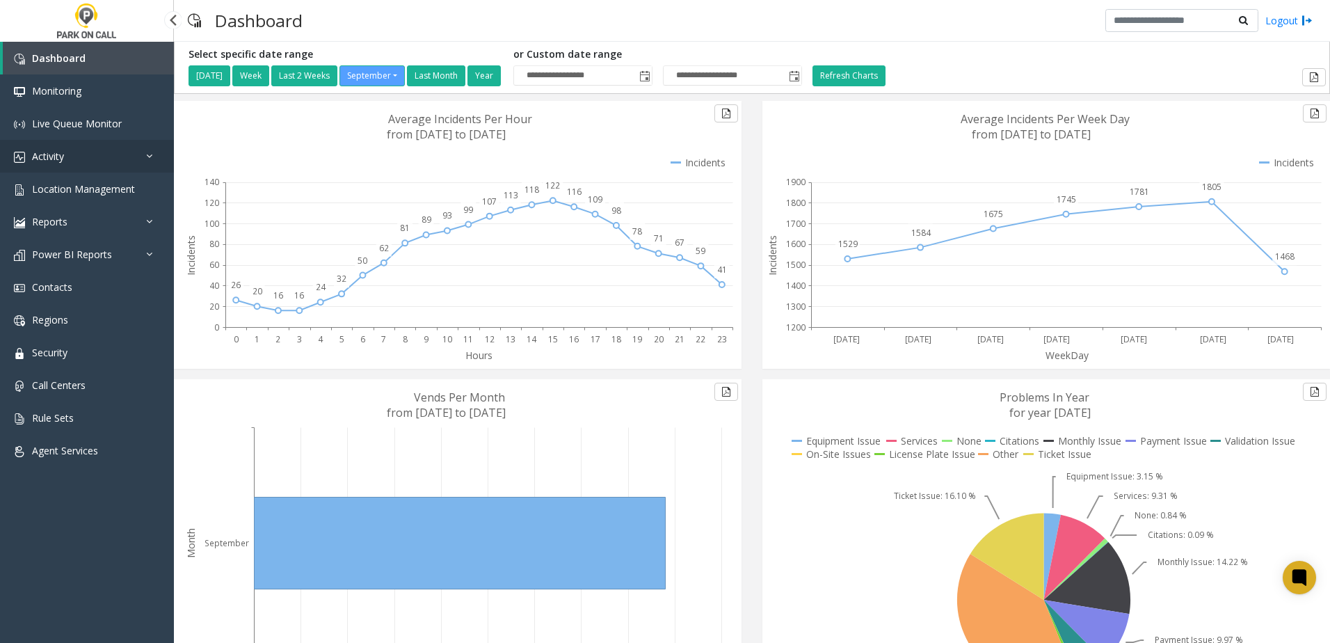
click at [83, 159] on link "Activity" at bounding box center [87, 156] width 174 height 33
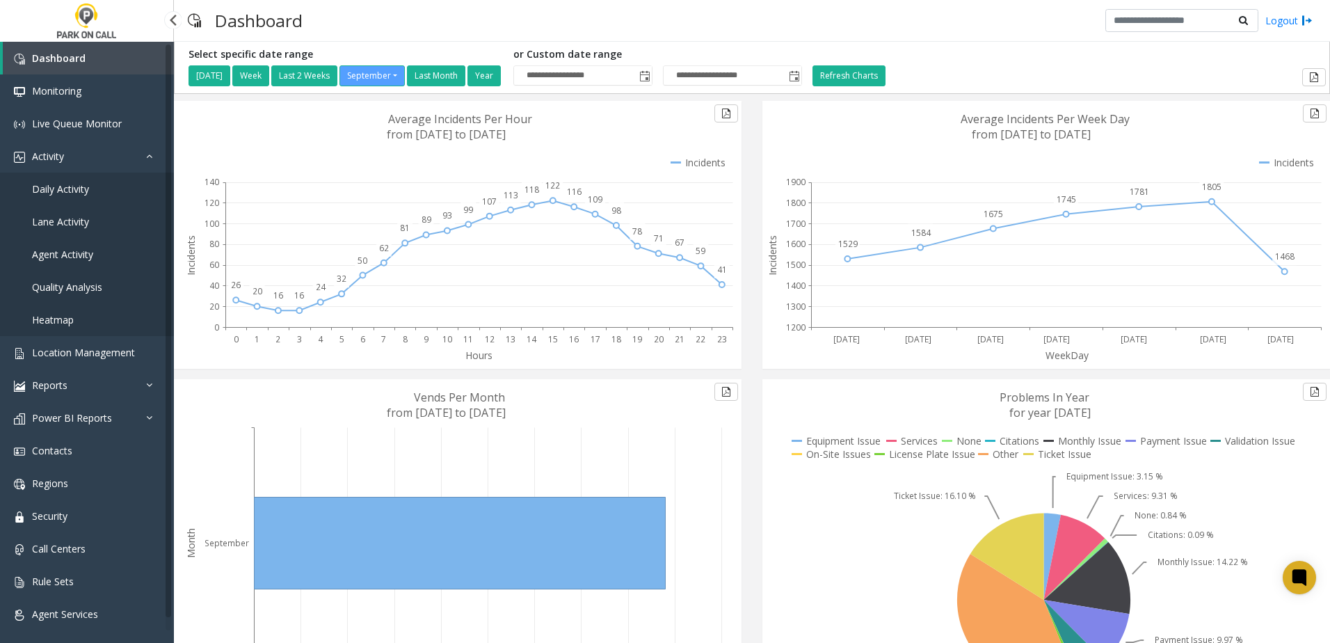
click at [77, 185] on span "Daily Activity" at bounding box center [60, 188] width 57 height 13
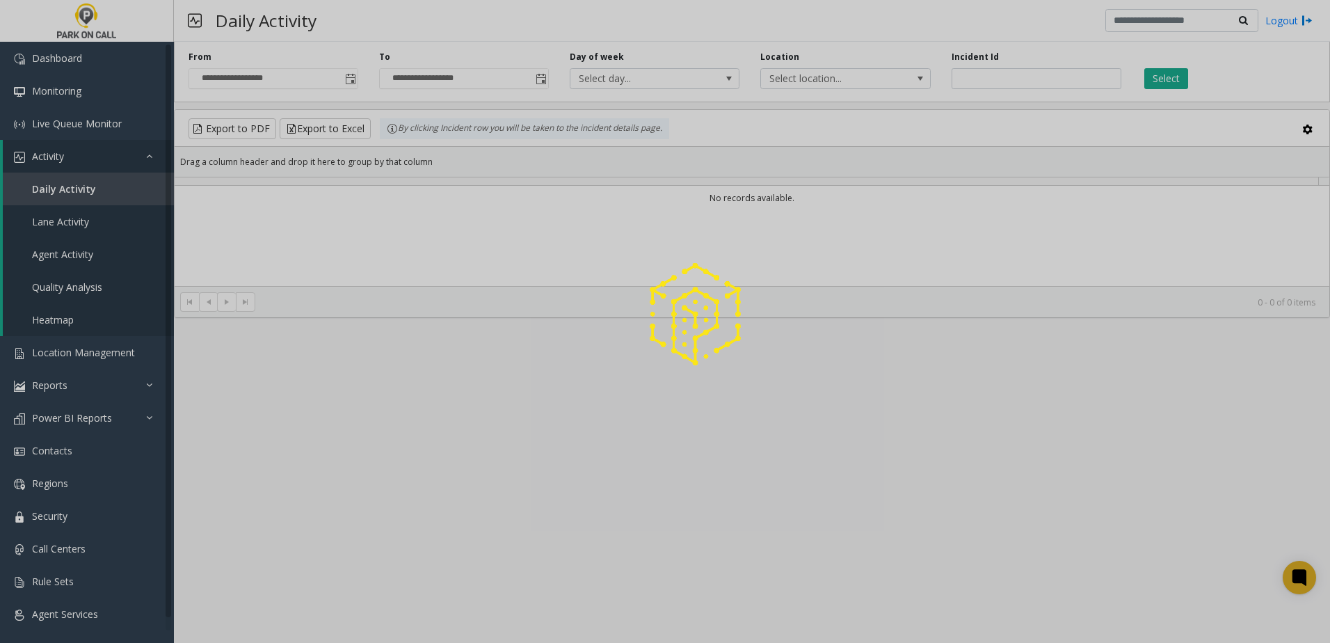
click at [354, 78] on div at bounding box center [665, 321] width 1330 height 643
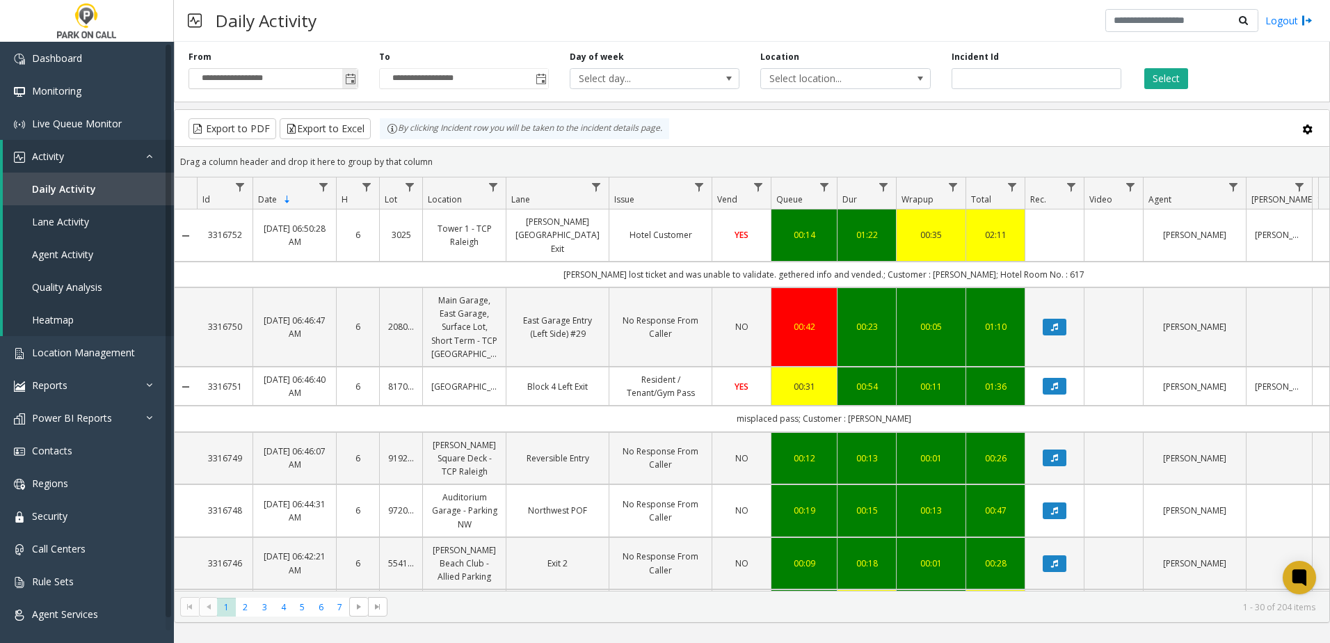
click at [351, 78] on span "Toggle popup" at bounding box center [350, 79] width 11 height 11
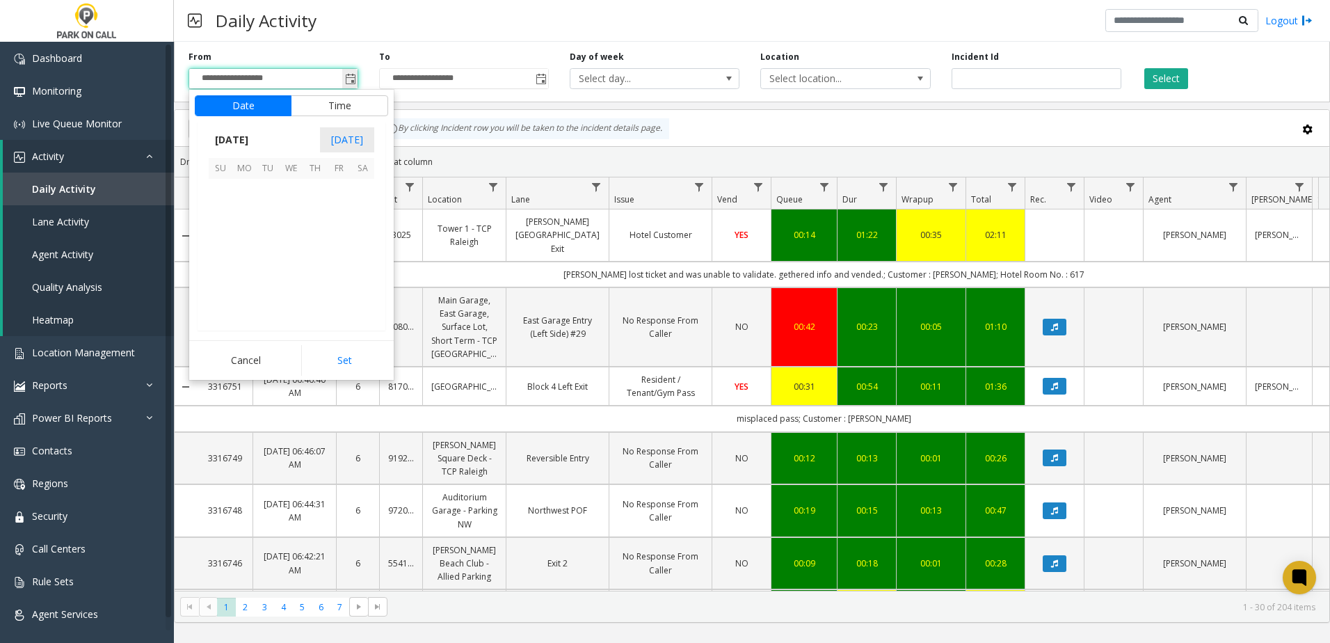
scroll to position [249667, 0]
click at [339, 257] on span "26" at bounding box center [339, 262] width 24 height 24
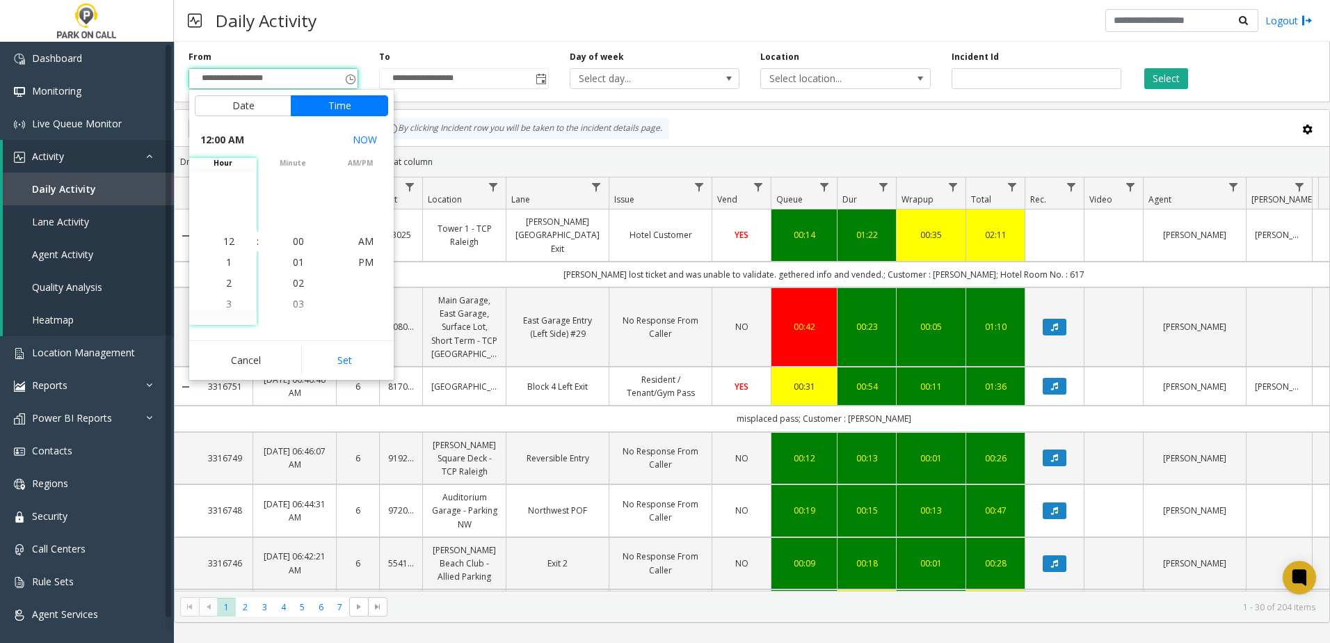
click at [337, 361] on button "Set" at bounding box center [345, 360] width 88 height 31
type input "**********"
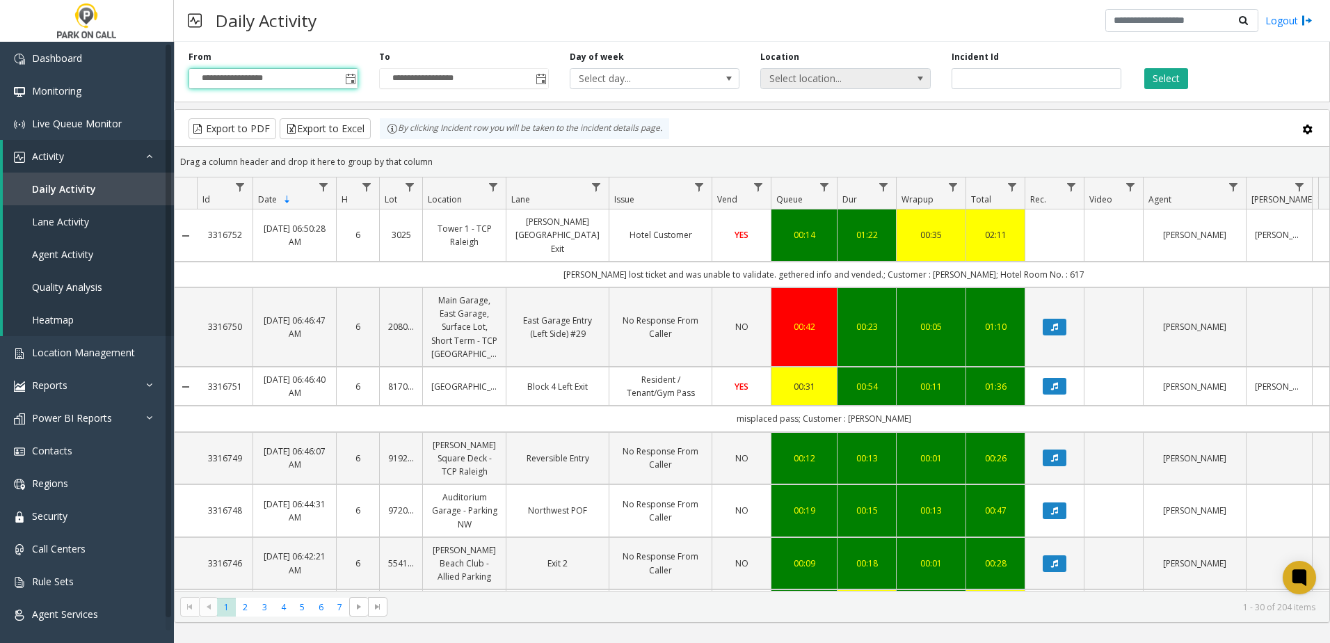
click at [864, 84] on span "Select location..." at bounding box center [828, 78] width 135 height 19
click at [112, 251] on link "Agent Activity" at bounding box center [88, 254] width 171 height 33
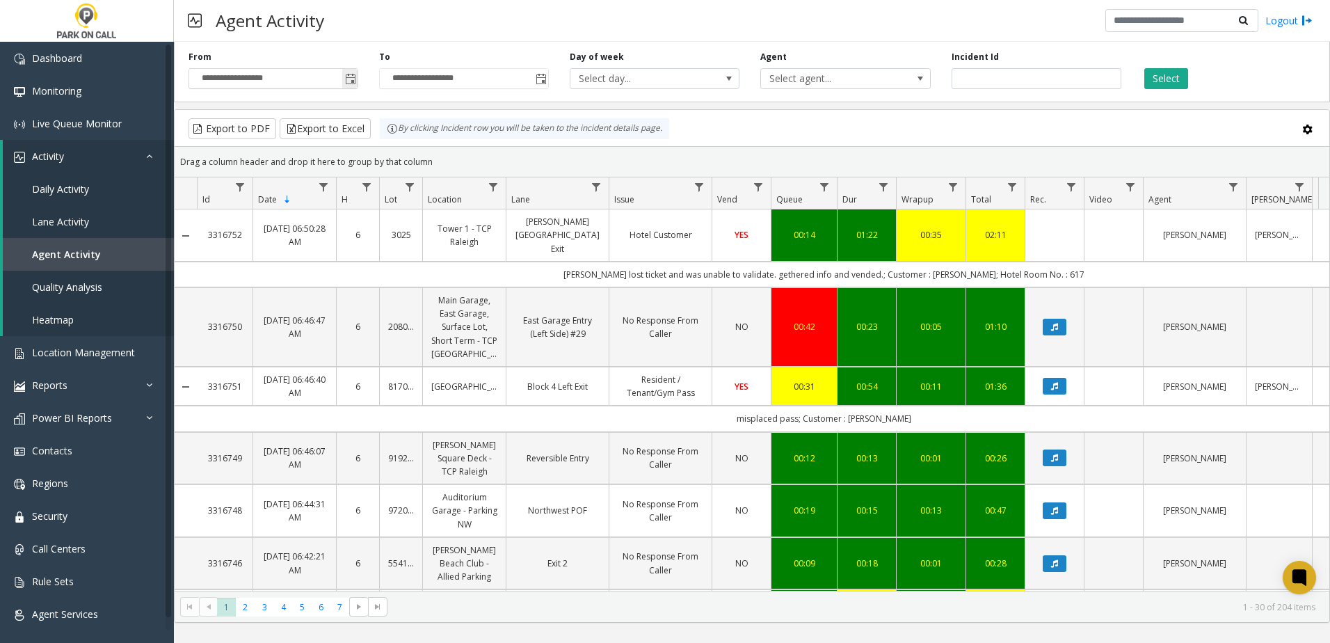
click at [343, 78] on span "Toggle popup" at bounding box center [349, 78] width 15 height 22
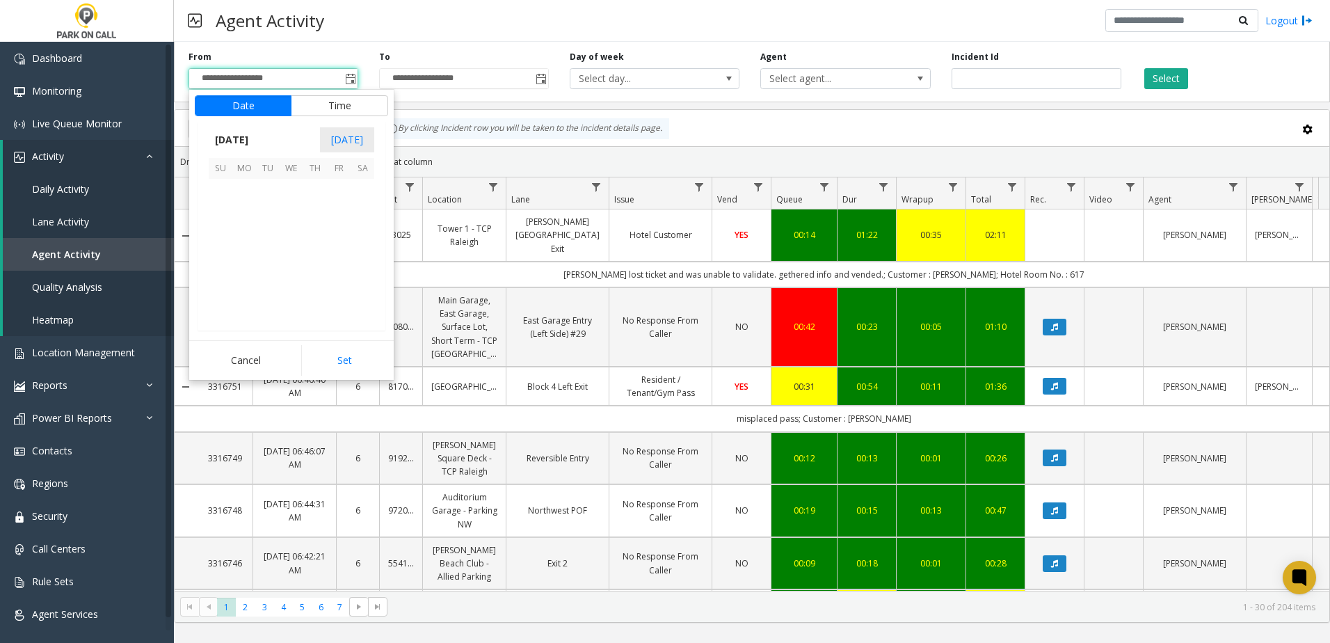
scroll to position [249667, 0]
click at [332, 258] on span "26" at bounding box center [339, 262] width 24 height 24
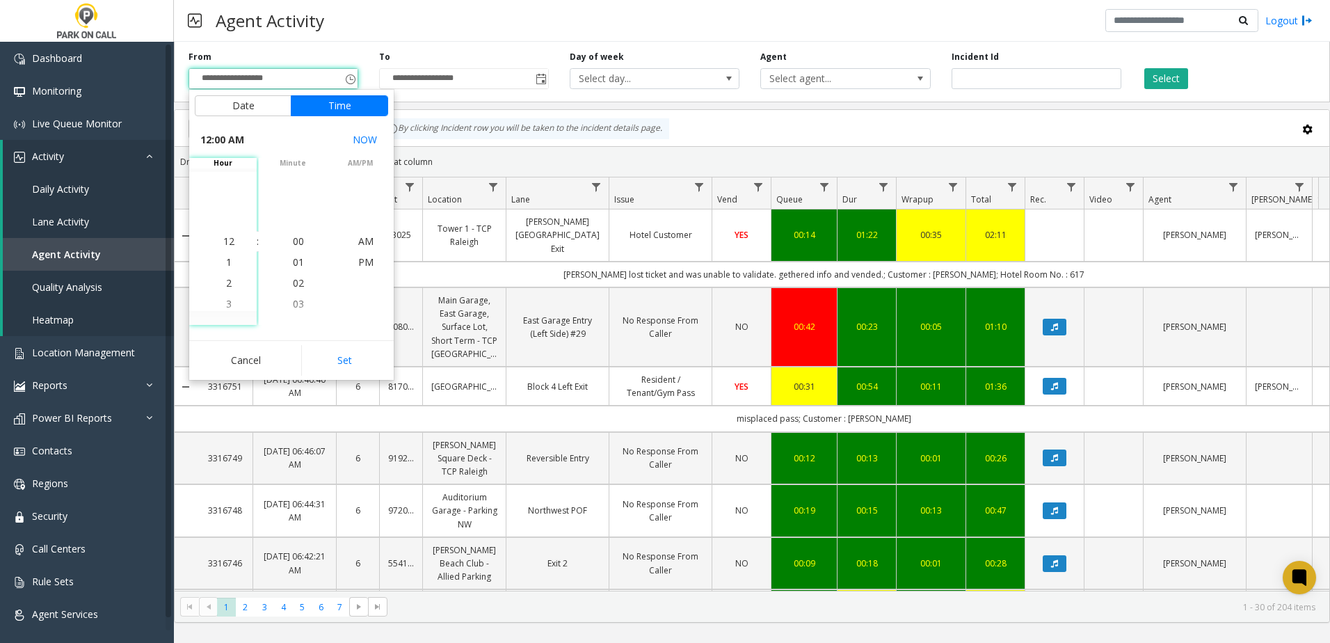
drag, startPoint x: 337, startPoint y: 365, endPoint x: 344, endPoint y: 355, distance: 11.0
click at [337, 365] on button "Set" at bounding box center [345, 360] width 88 height 31
type input "**********"
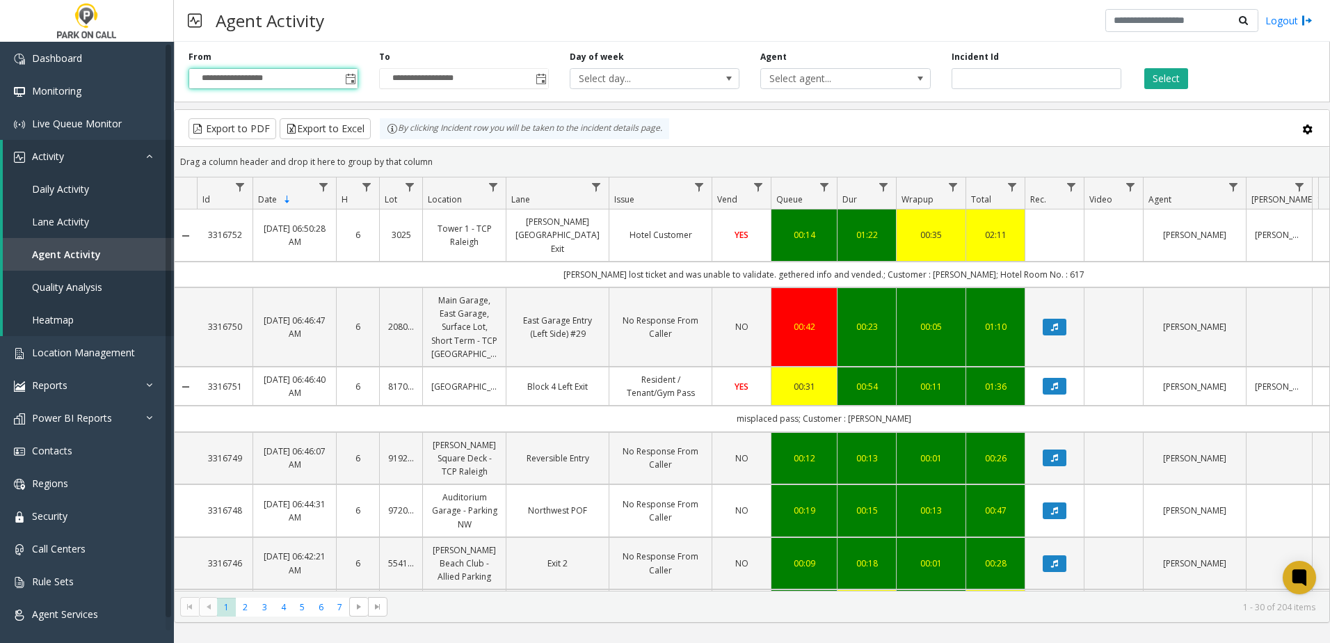
click at [841, 89] on div "**********" at bounding box center [752, 69] width 1156 height 66
click at [860, 83] on span "Select agent..." at bounding box center [828, 78] width 135 height 19
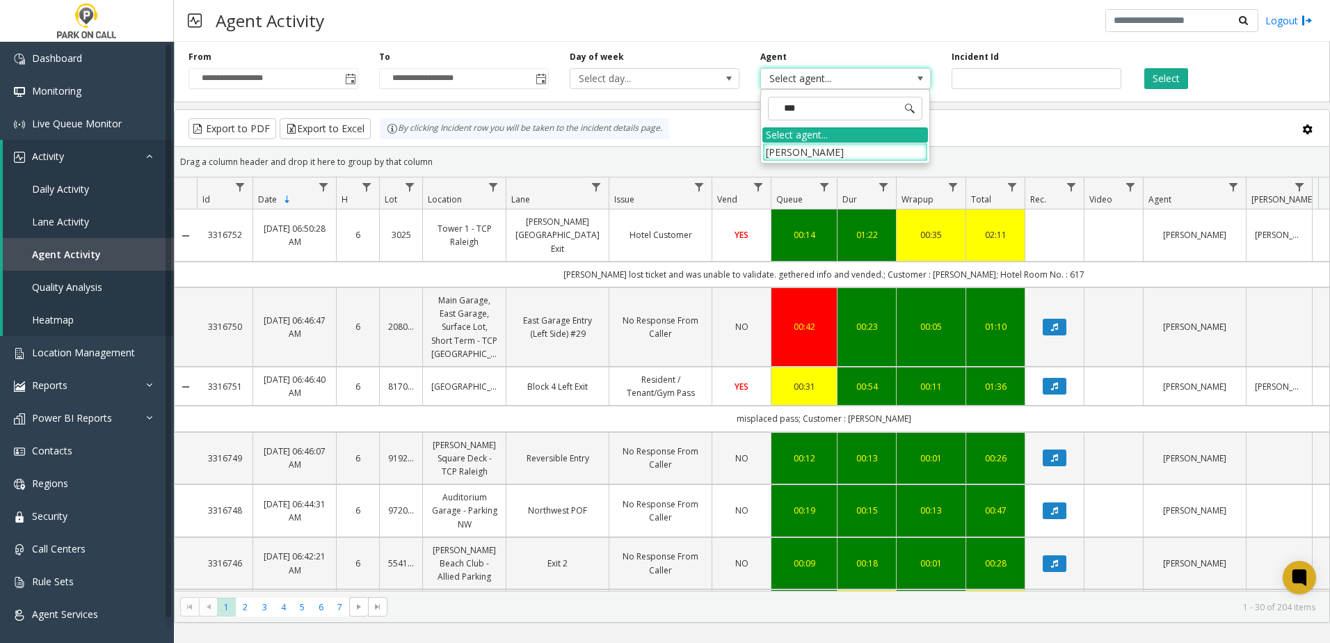
type input "****"
click at [817, 149] on li "[PERSON_NAME]" at bounding box center [845, 152] width 166 height 19
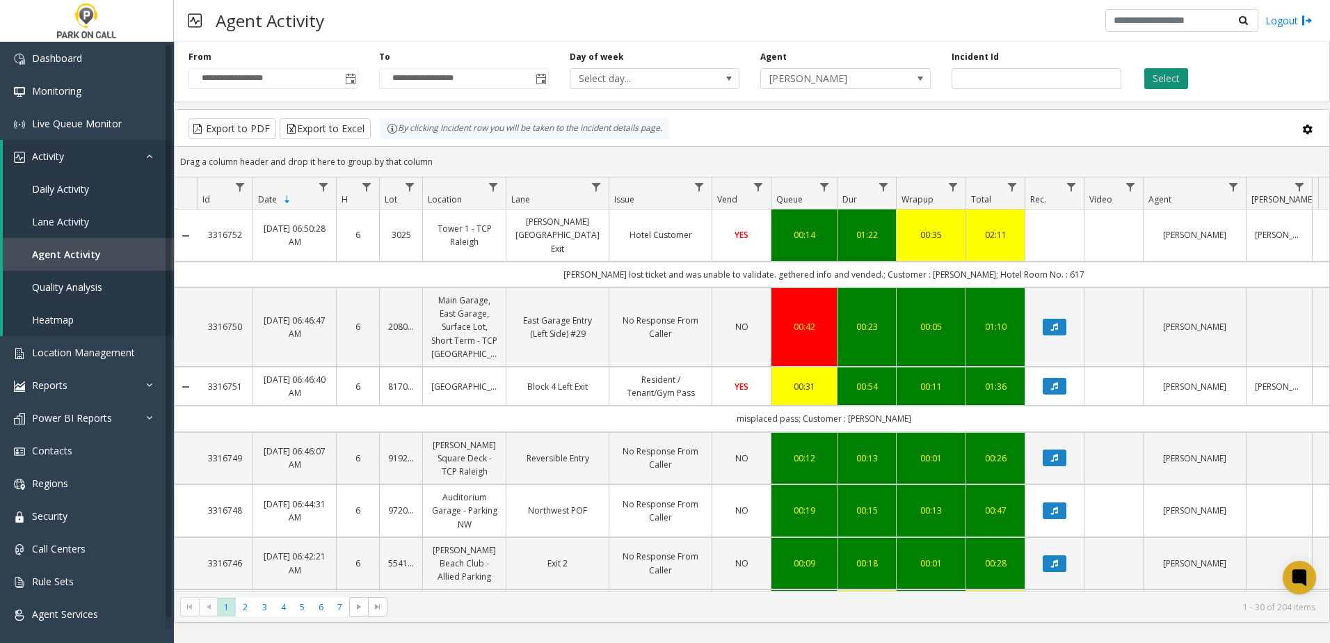
click at [1165, 81] on button "Select" at bounding box center [1166, 78] width 44 height 21
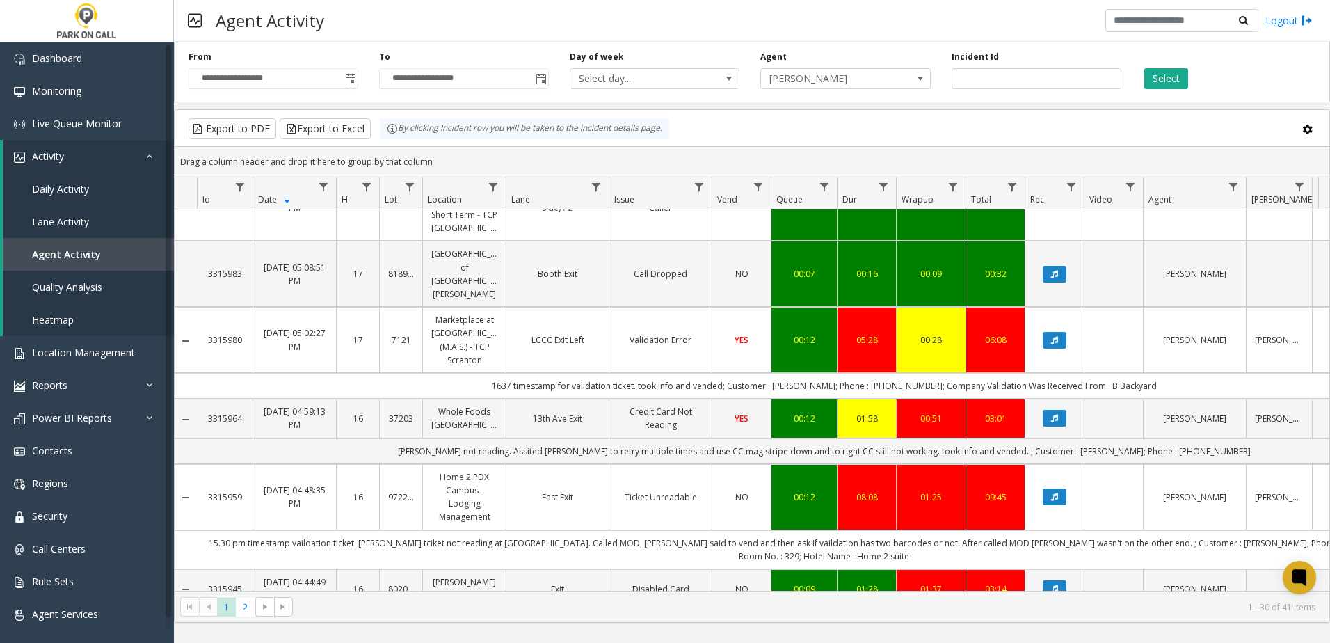
scroll to position [626, 0]
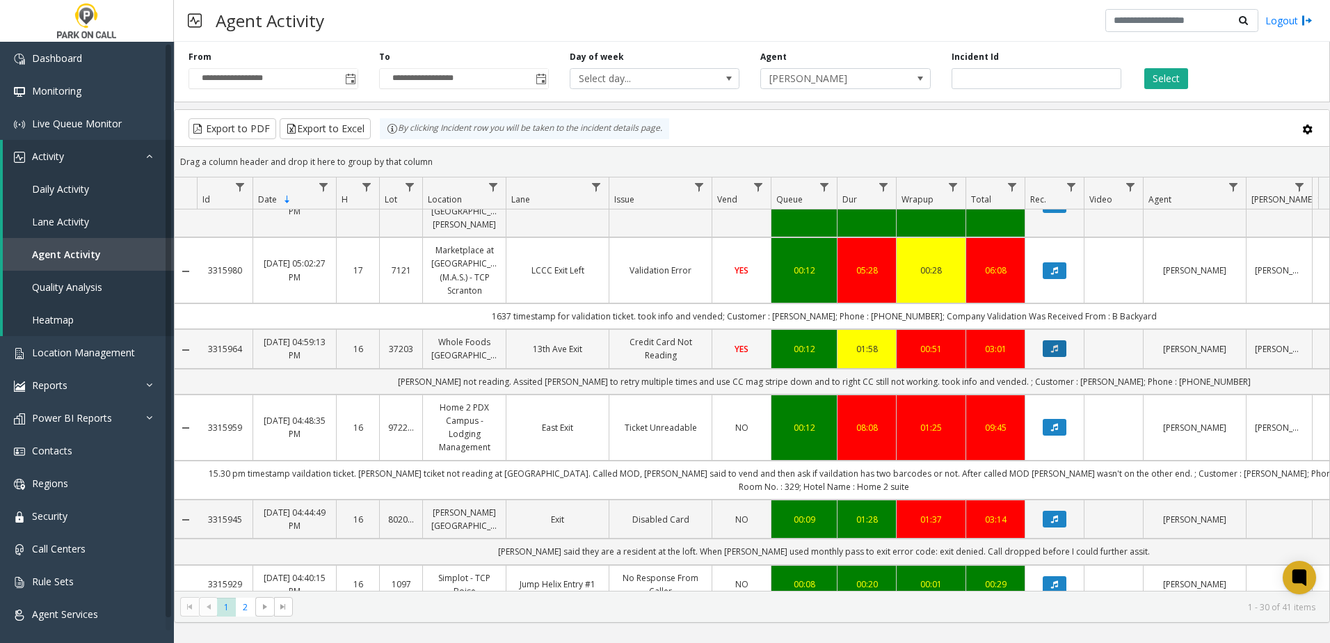
click at [1052, 344] on icon "Data table" at bounding box center [1054, 348] width 7 height 8
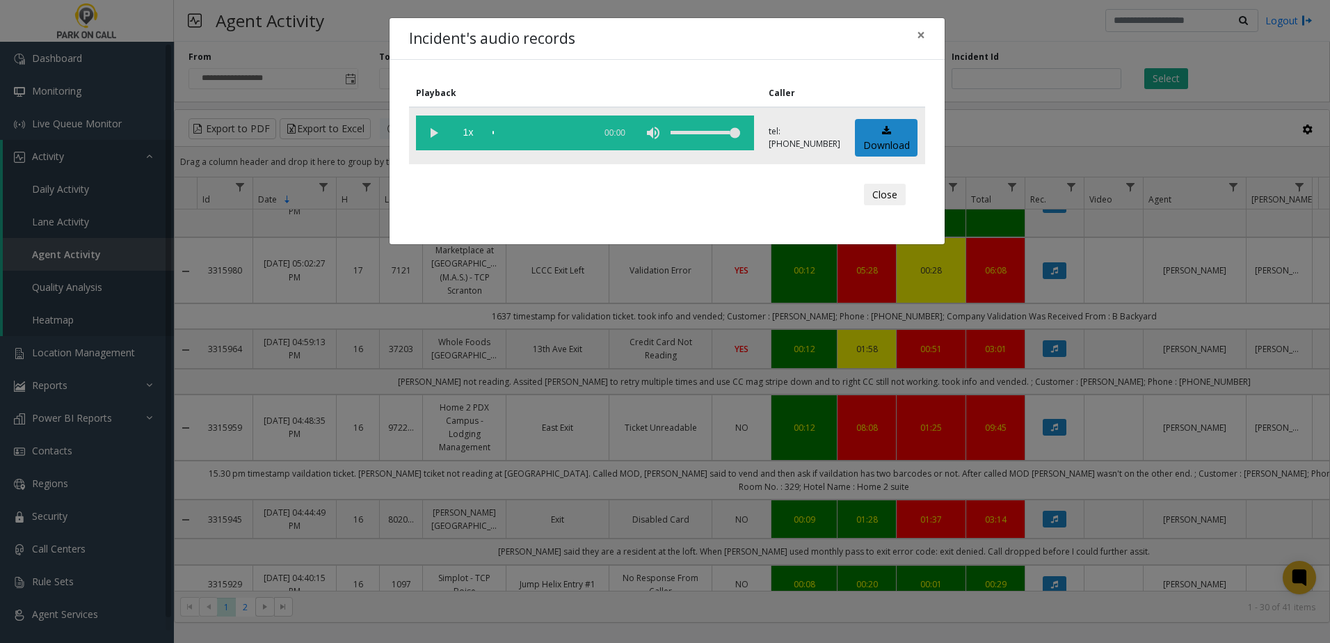
click at [430, 134] on vg-play-pause at bounding box center [433, 132] width 35 height 35
click at [748, 182] on div "Close" at bounding box center [667, 195] width 497 height 42
click at [922, 40] on span "×" at bounding box center [921, 34] width 8 height 19
